Goal: Task Accomplishment & Management: Manage account settings

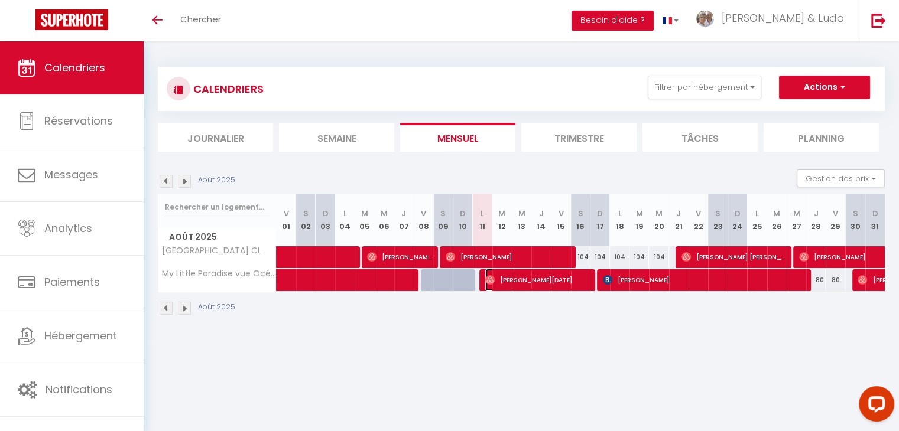
click at [536, 282] on span "[PERSON_NAME][DATE]" at bounding box center [538, 280] width 107 height 22
select select "OK"
select select "1"
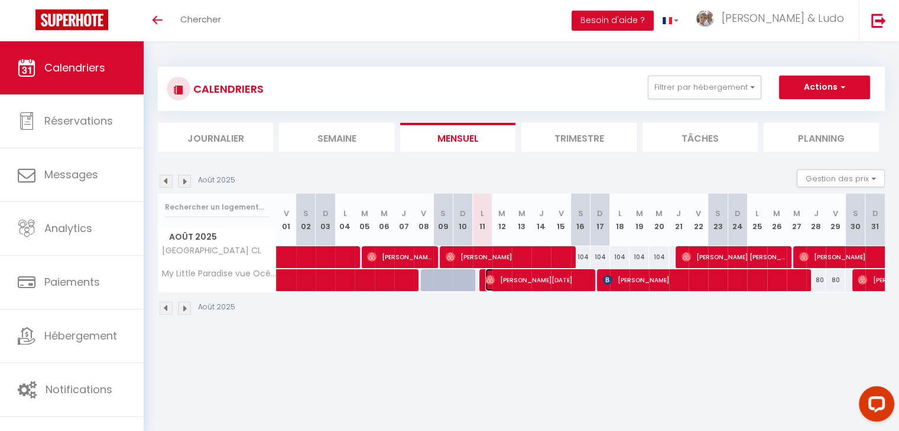
select select "1"
select select
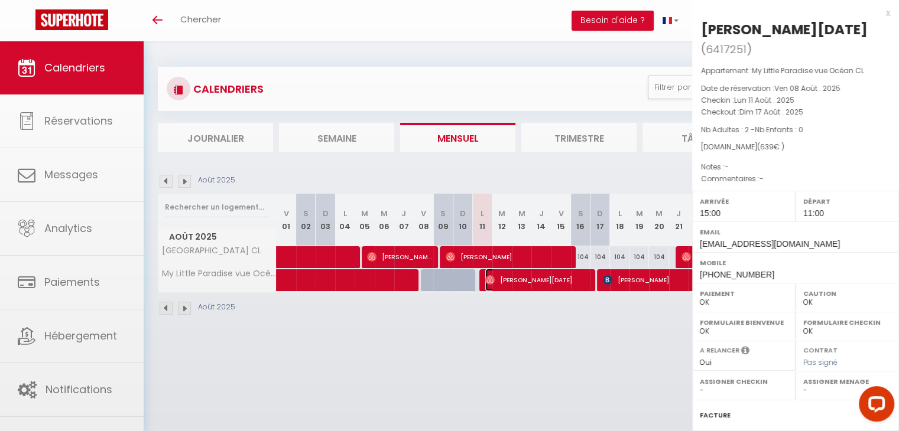
select select "37769"
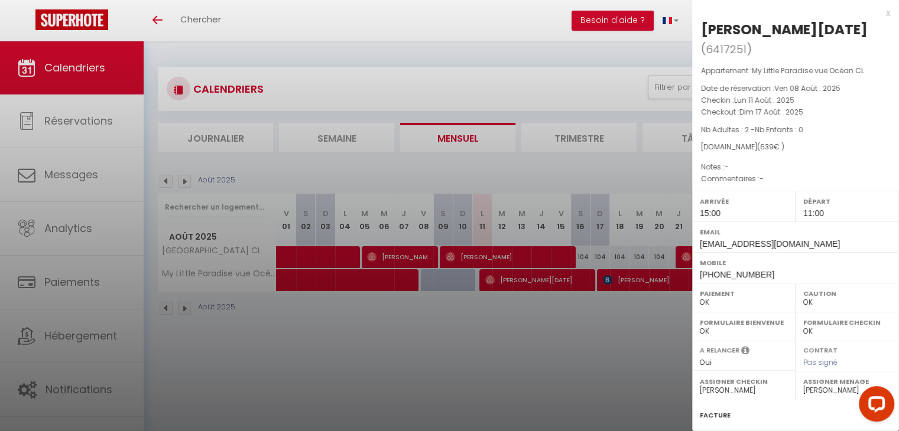
click at [533, 353] on div at bounding box center [449, 215] width 899 height 431
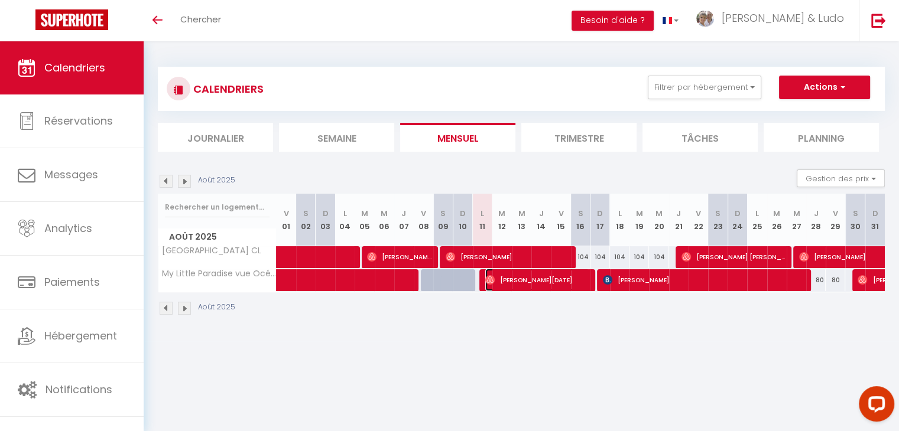
click at [520, 282] on span "[PERSON_NAME][DATE]" at bounding box center [537, 280] width 104 height 22
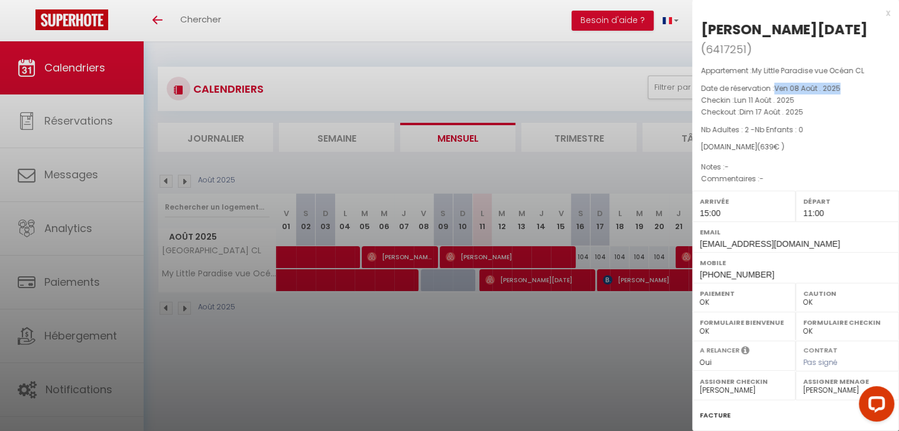
drag, startPoint x: 776, startPoint y: 106, endPoint x: 847, endPoint y: 105, distance: 71.0
click at [847, 95] on p "Date de réservation : [DATE]" at bounding box center [795, 89] width 189 height 12
click at [778, 93] on span "Ven 08 Août . 2025" at bounding box center [807, 88] width 66 height 10
drag, startPoint x: 776, startPoint y: 106, endPoint x: 842, endPoint y: 106, distance: 66.8
click at [842, 95] on p "Date de réservation : [DATE]" at bounding box center [795, 89] width 189 height 12
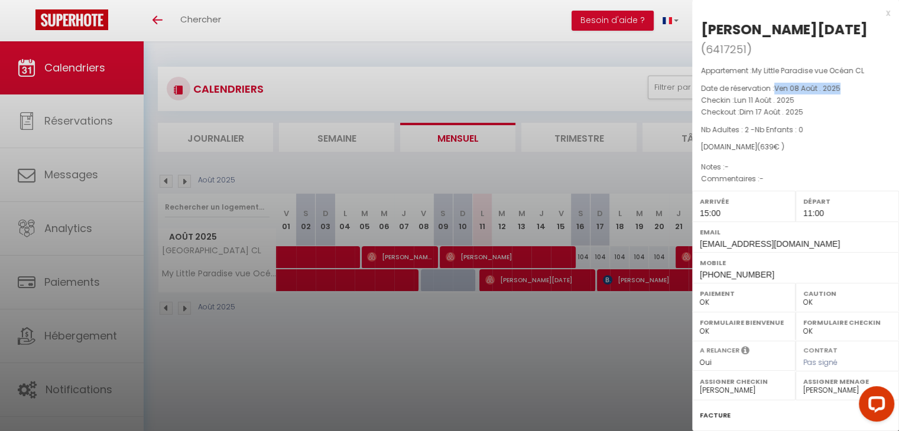
click at [841, 93] on span "Ven 08 Août . 2025" at bounding box center [807, 88] width 66 height 10
drag, startPoint x: 775, startPoint y: 105, endPoint x: 841, endPoint y: 102, distance: 66.3
click at [841, 95] on p "Date de réservation : [DATE]" at bounding box center [795, 89] width 189 height 12
click at [837, 93] on span "Ven 08 Août . 2025" at bounding box center [807, 88] width 66 height 10
drag, startPoint x: 776, startPoint y: 107, endPoint x: 841, endPoint y: 105, distance: 65.6
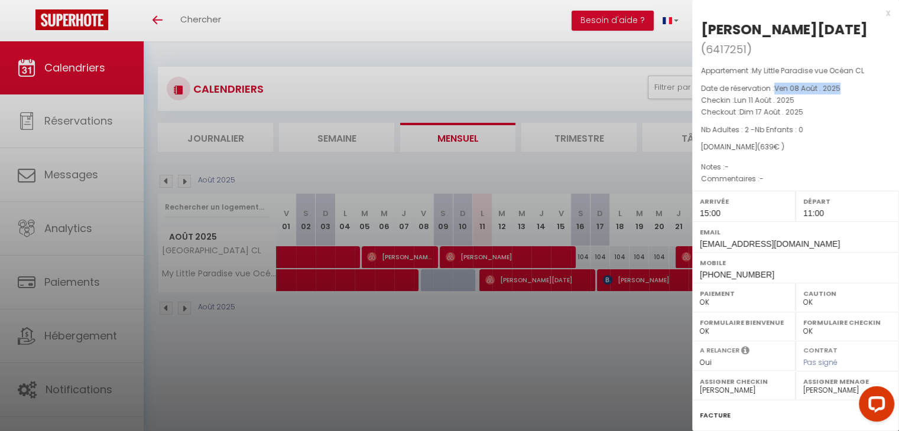
click at [841, 95] on p "Date de réservation : [DATE]" at bounding box center [795, 89] width 189 height 12
